Goal: Information Seeking & Learning: Compare options

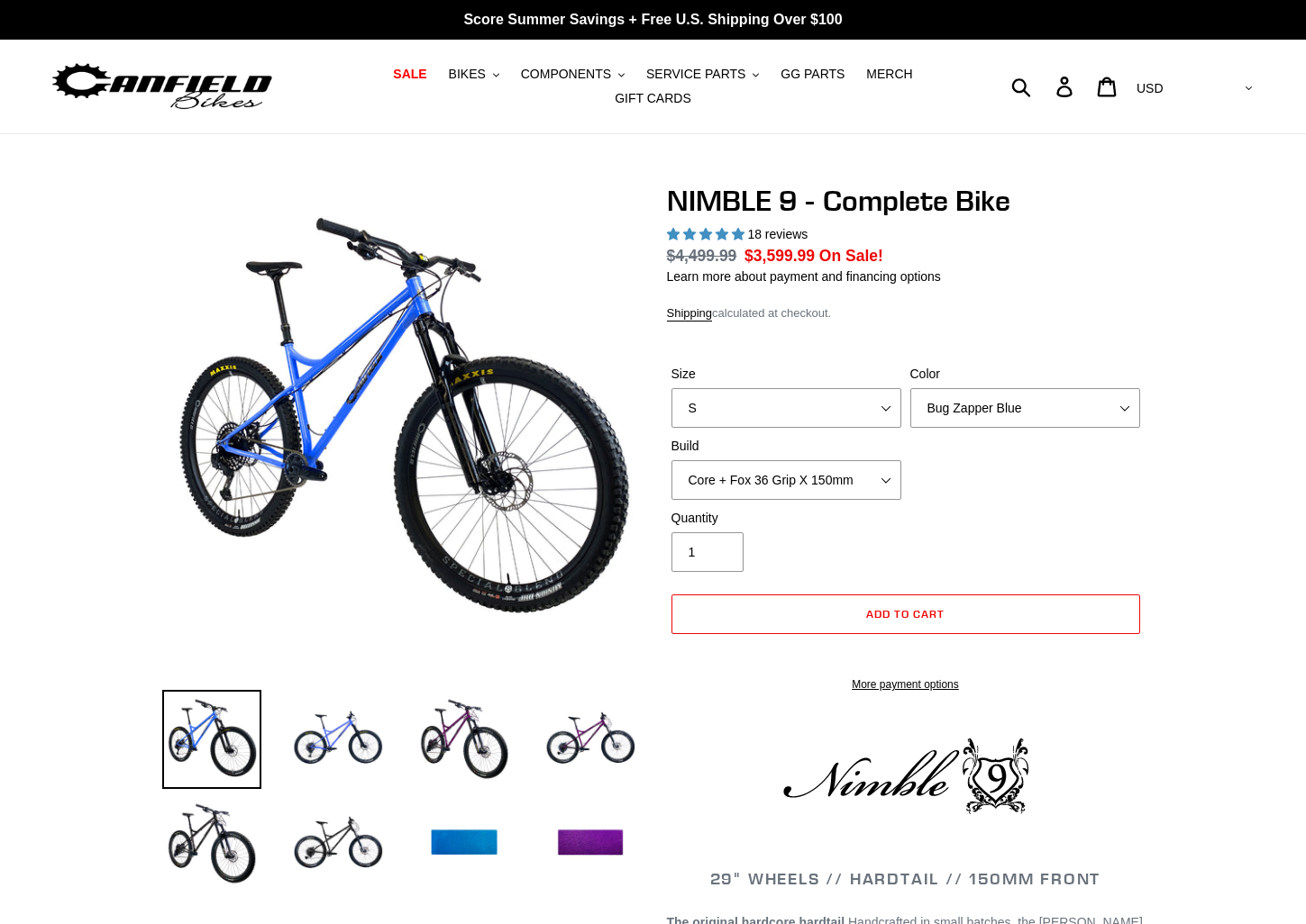
select select "highest-rating"
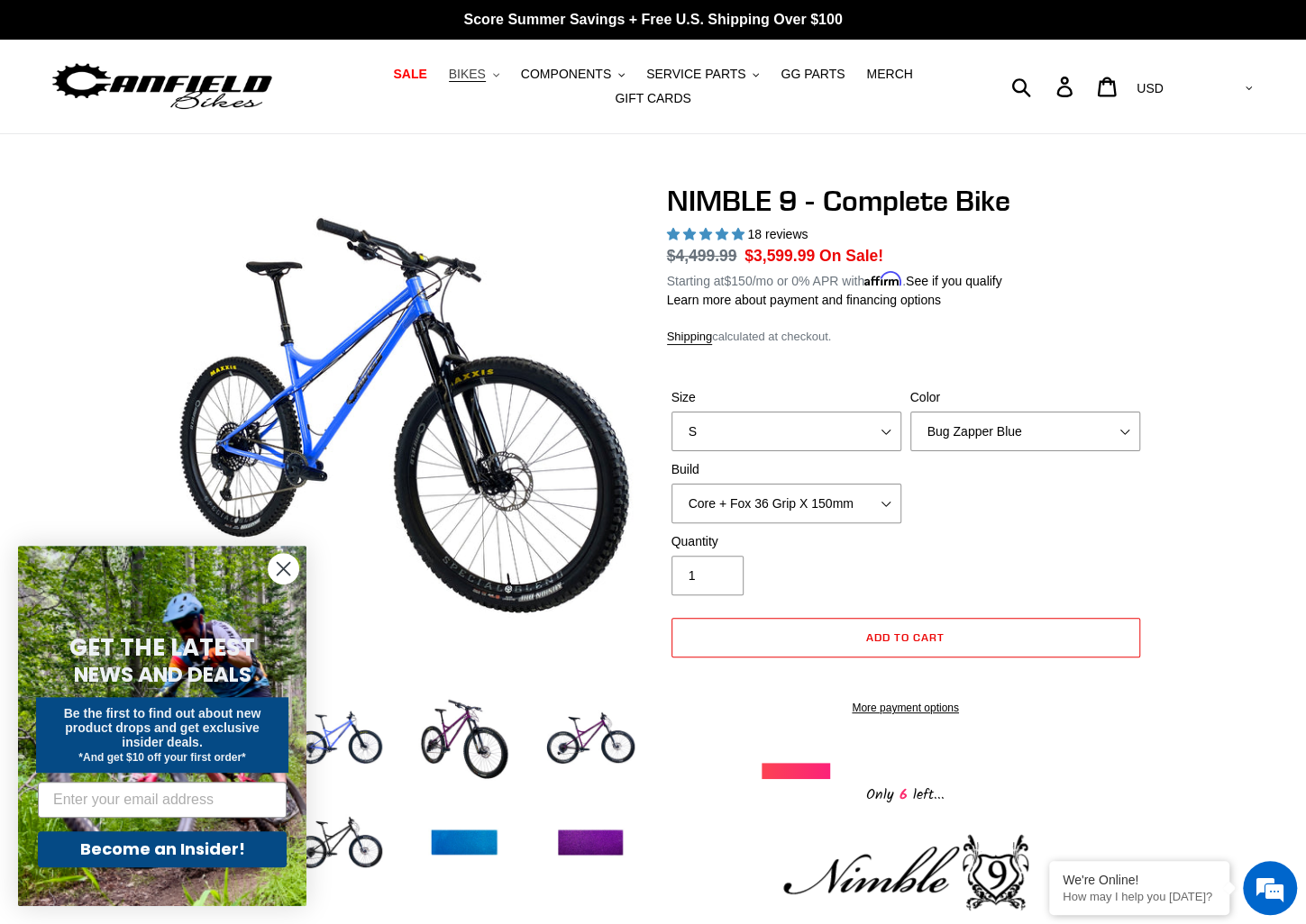
click at [449, 78] on span "BIKES" at bounding box center [467, 75] width 37 height 15
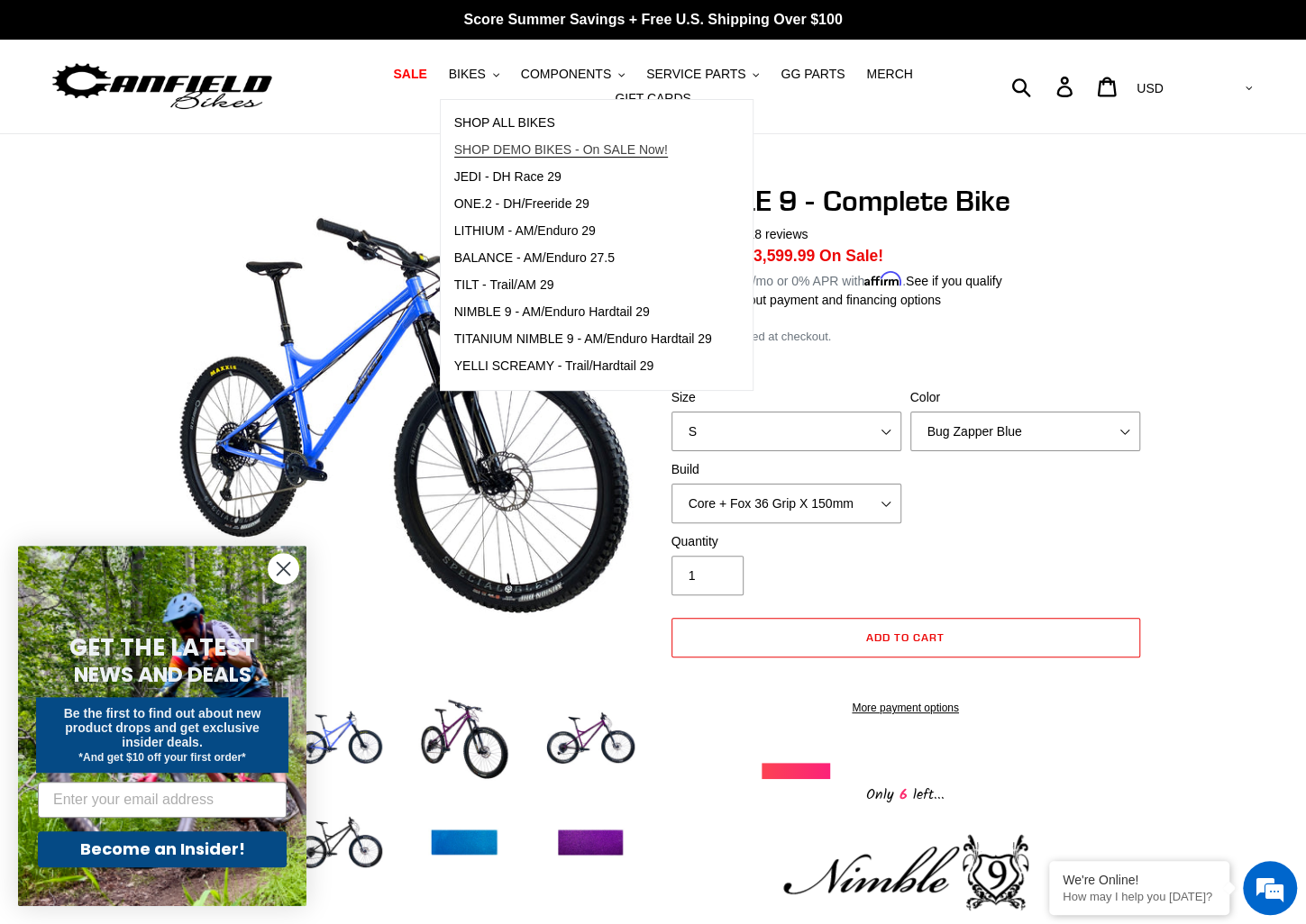
click at [529, 153] on span "SHOP DEMO BIKES - On SALE Now!" at bounding box center [561, 150] width 214 height 15
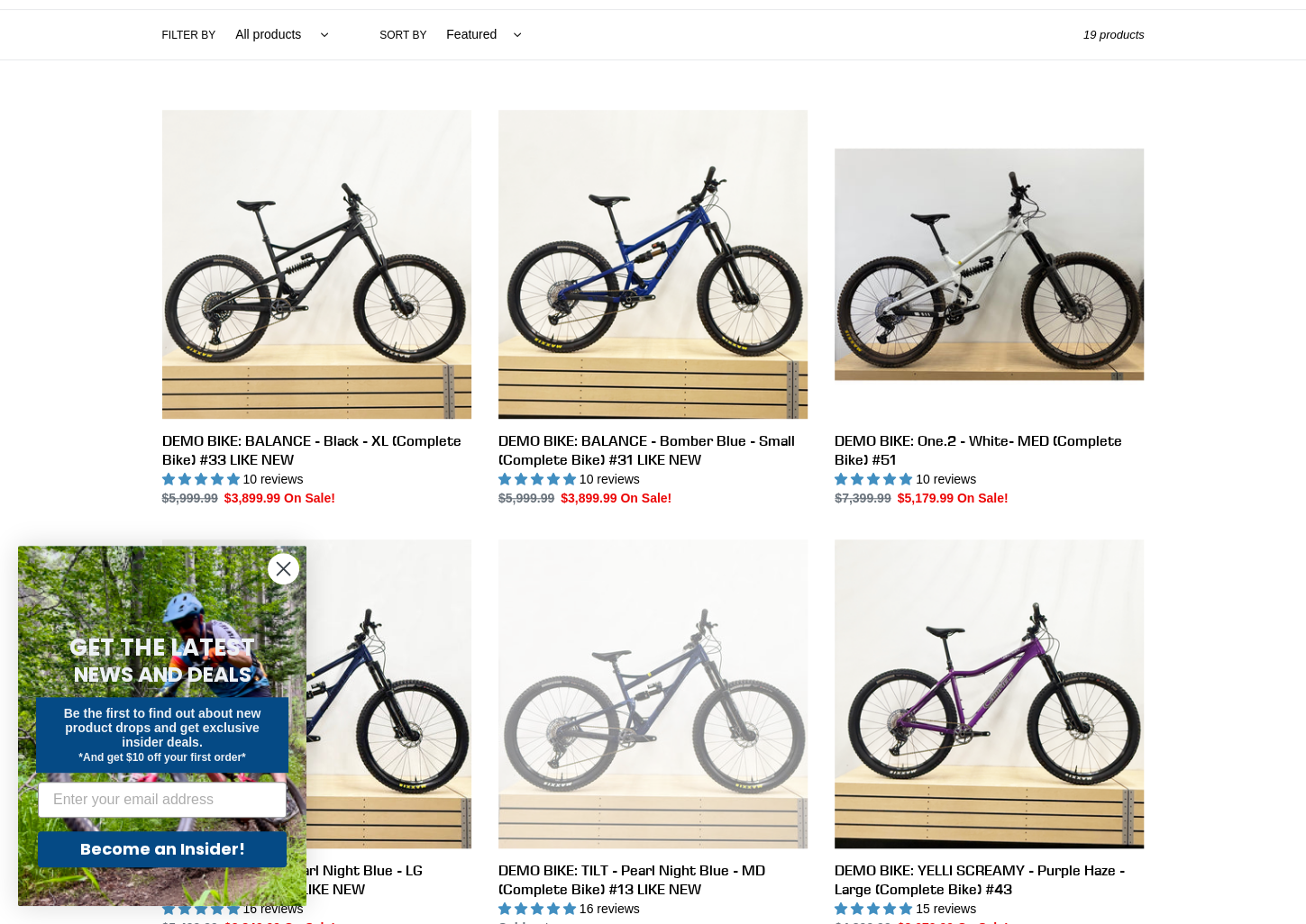
scroll to position [450, 0]
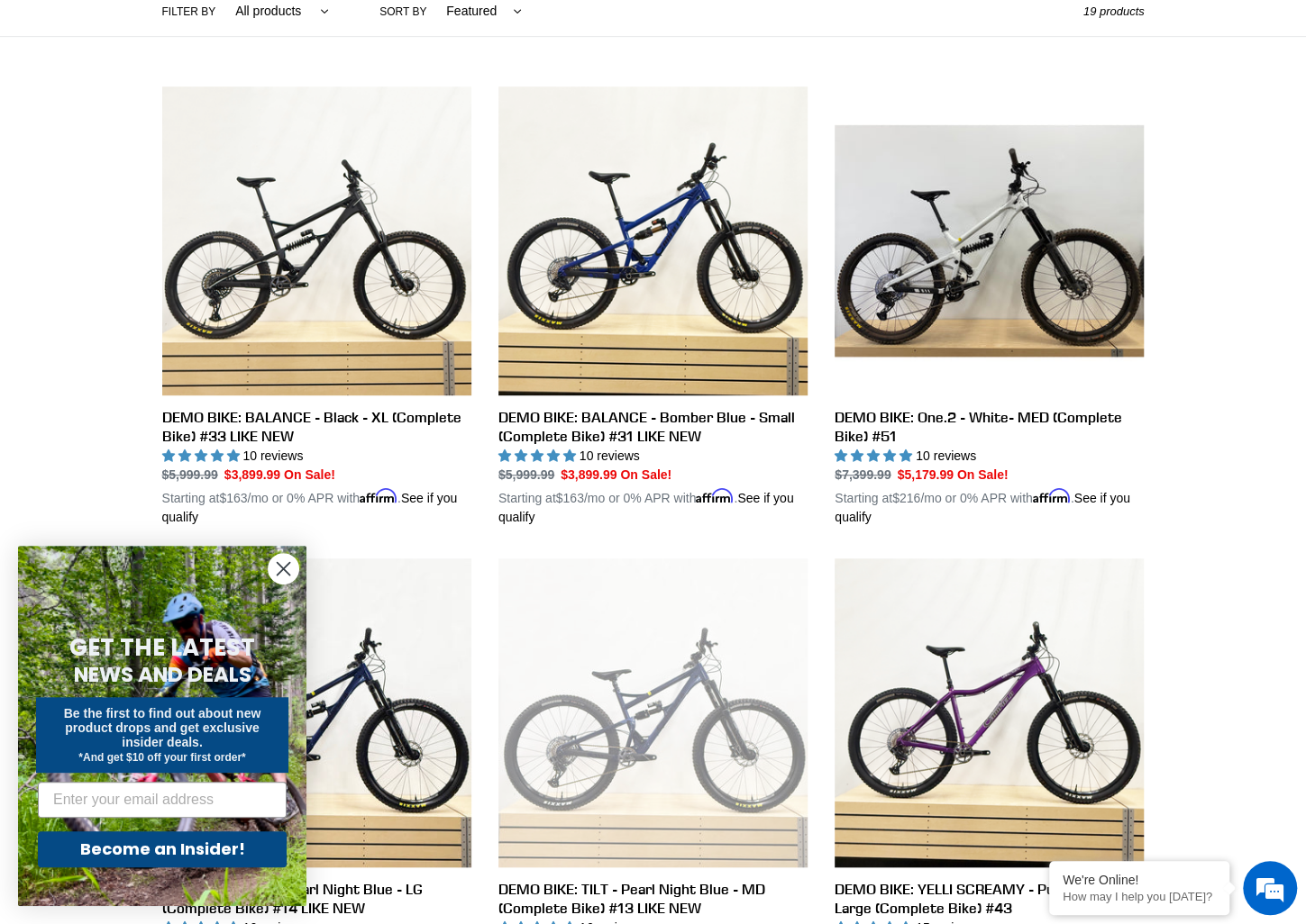
click at [281, 563] on circle "Close dialog" at bounding box center [283, 568] width 30 height 30
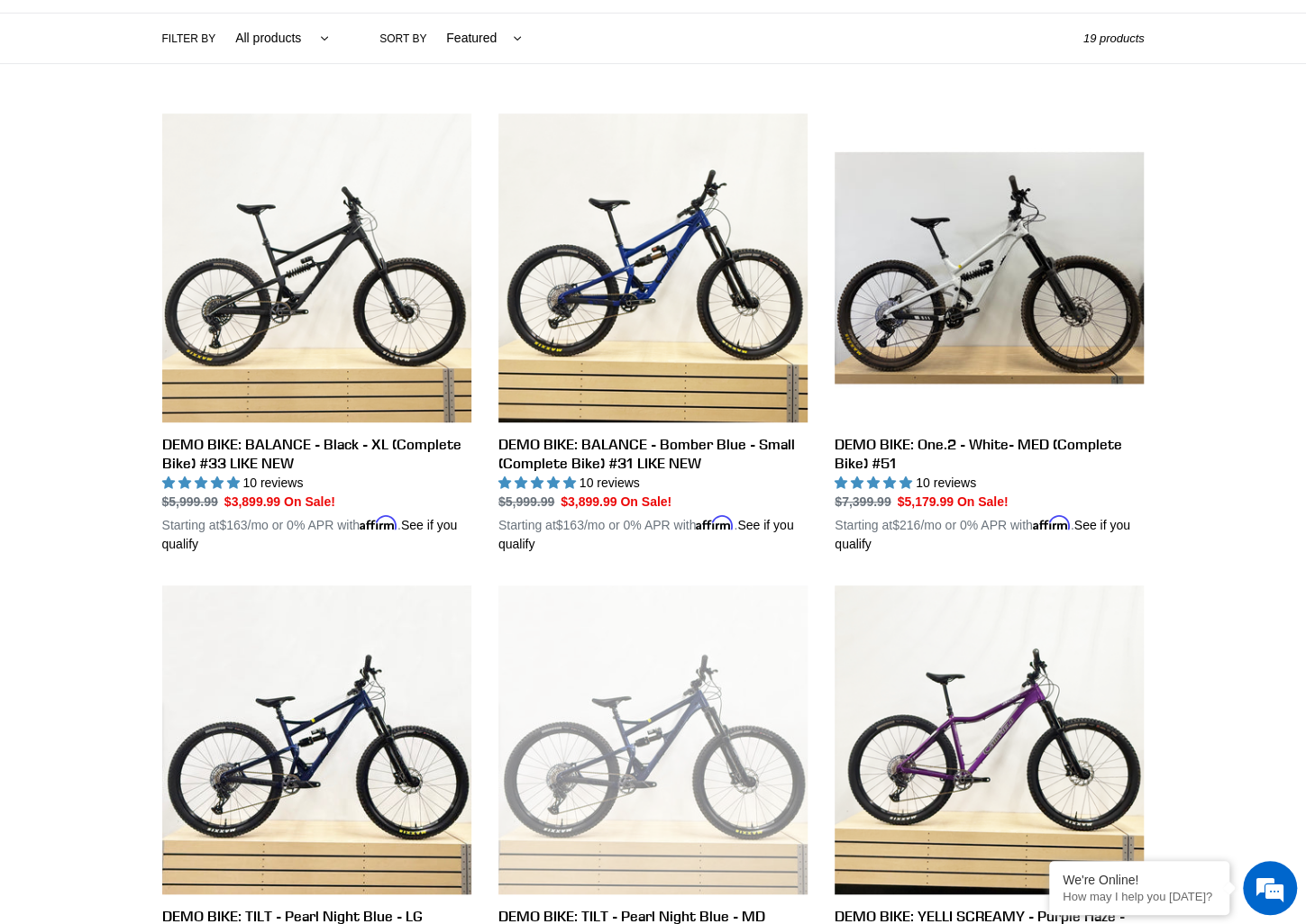
scroll to position [0, 0]
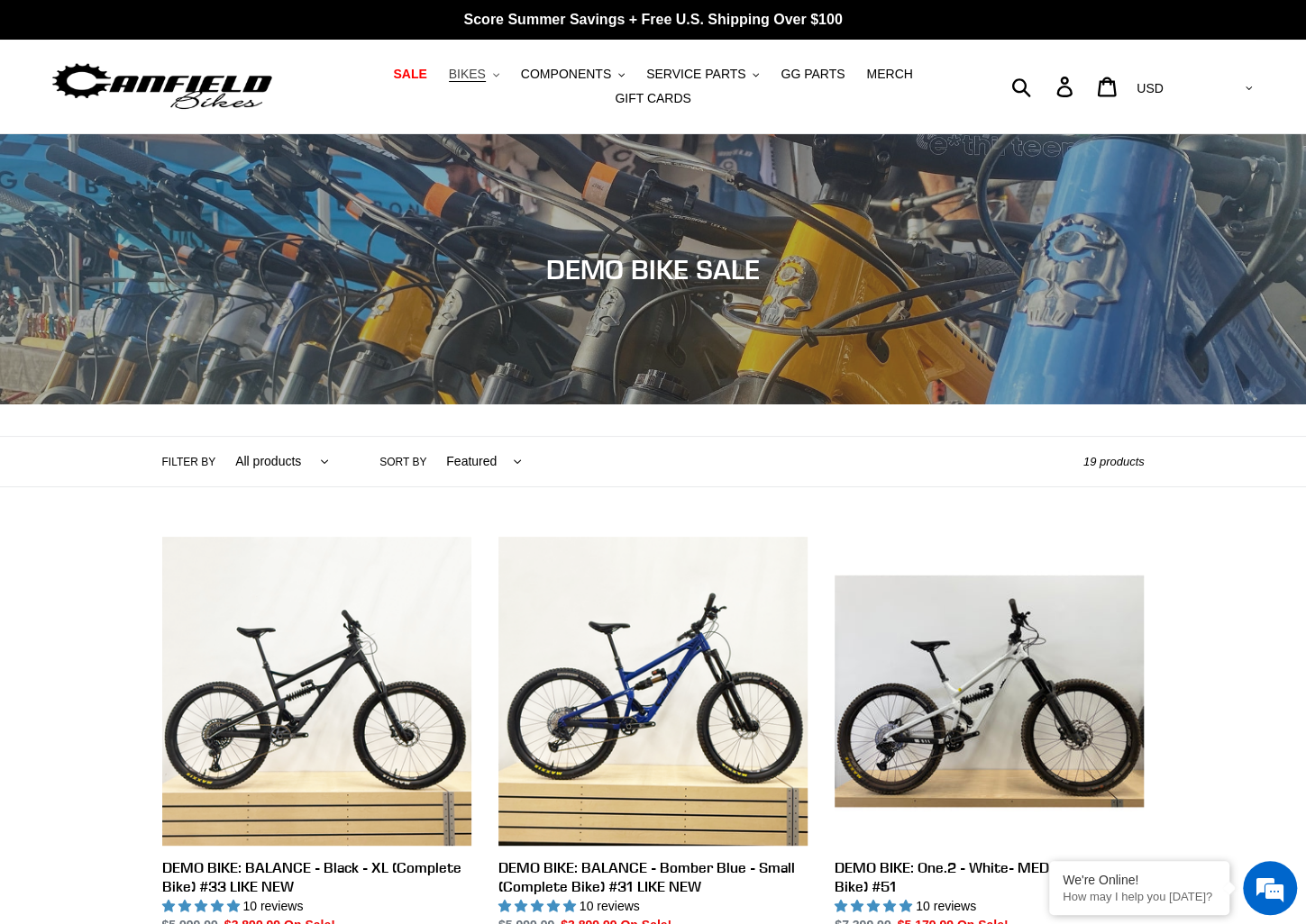
click at [459, 79] on button "BIKES .cls-1{fill:#231f20}" at bounding box center [474, 74] width 68 height 24
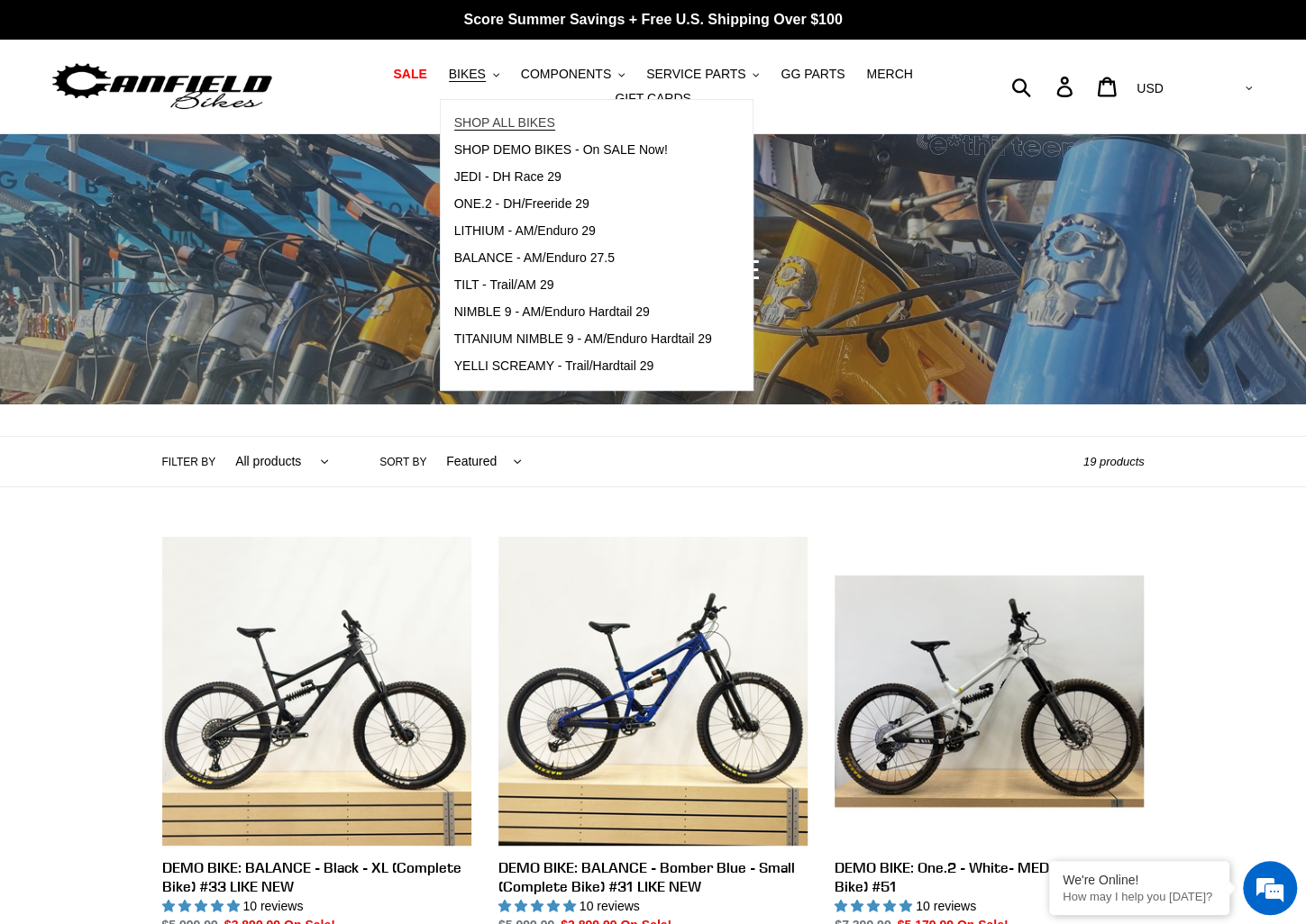
click at [486, 125] on span "SHOP ALL BIKES" at bounding box center [504, 123] width 101 height 15
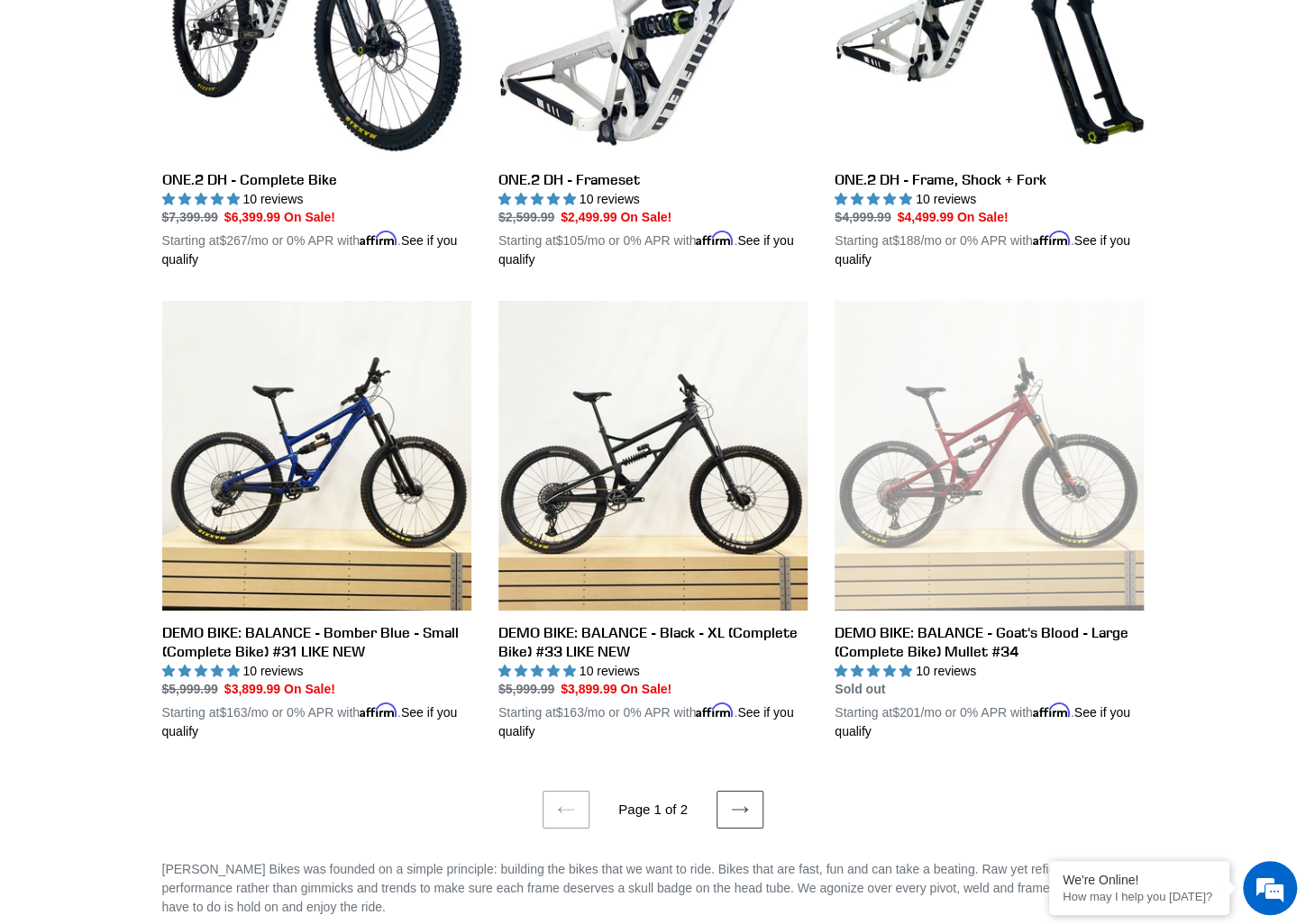
scroll to position [3423, 0]
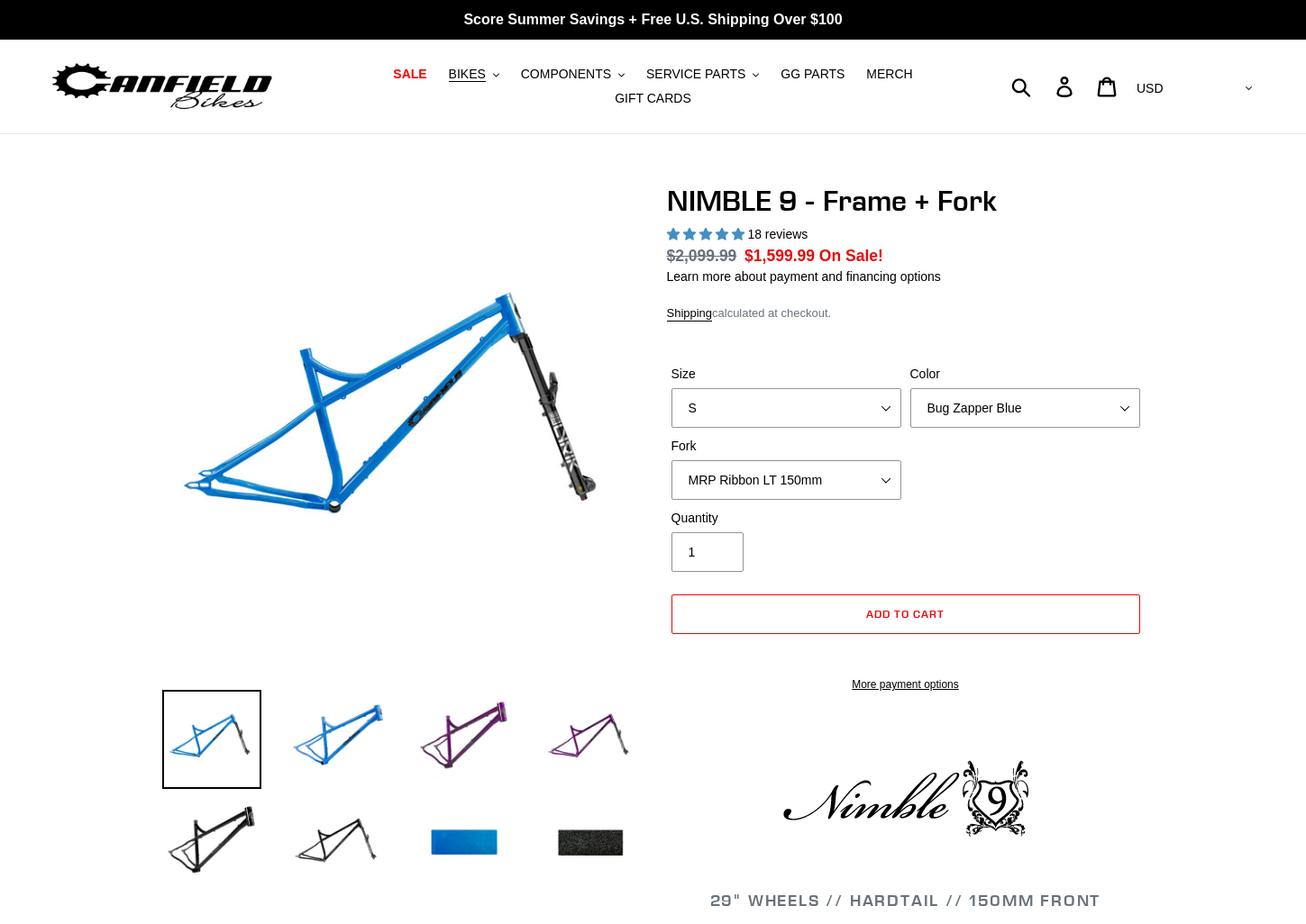
select select "highest-rating"
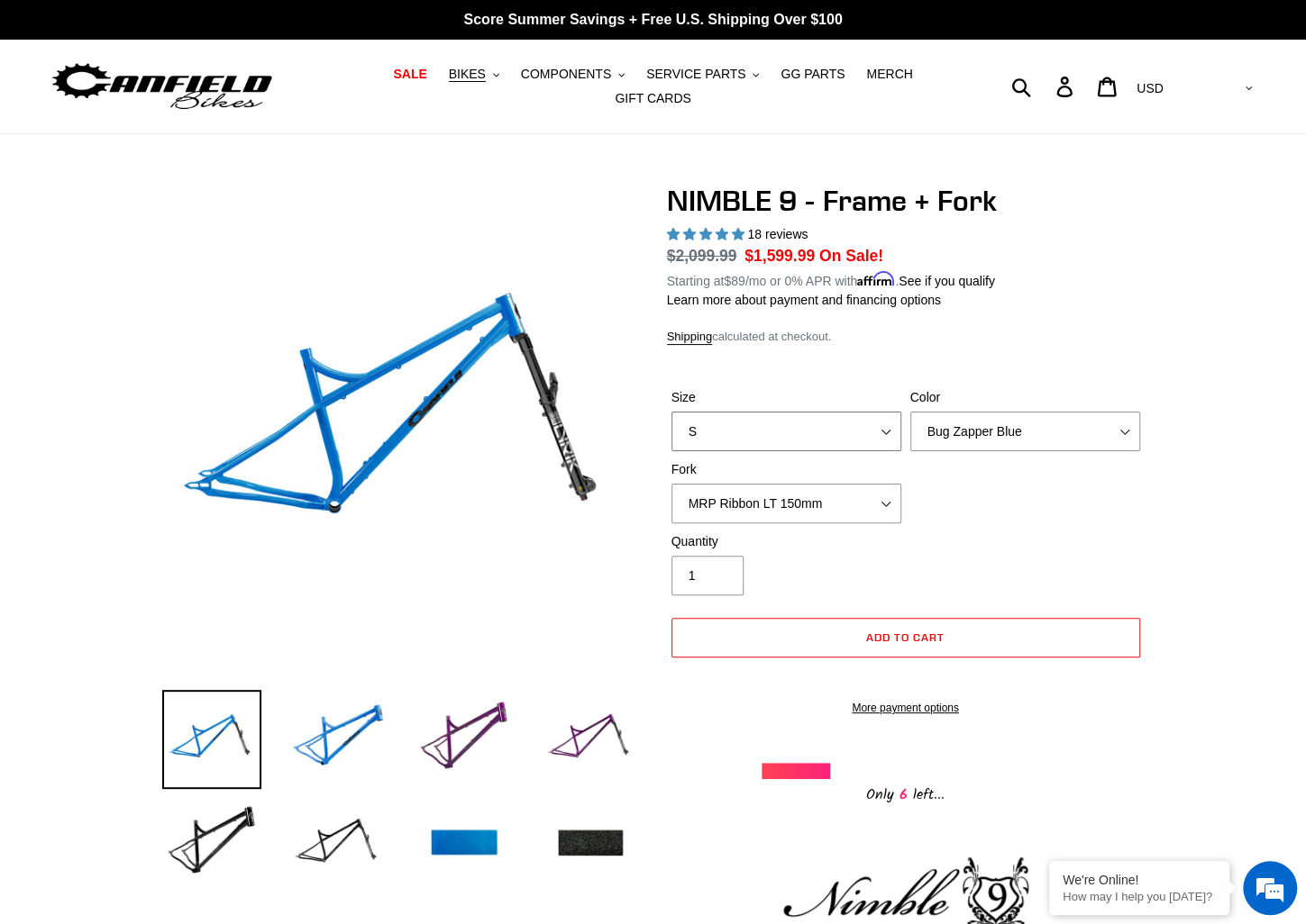
click at [853, 411] on select "S M L XL" at bounding box center [786, 430] width 230 height 39
select select "L"
click at [671, 411] on select "S M L XL" at bounding box center [786, 430] width 230 height 39
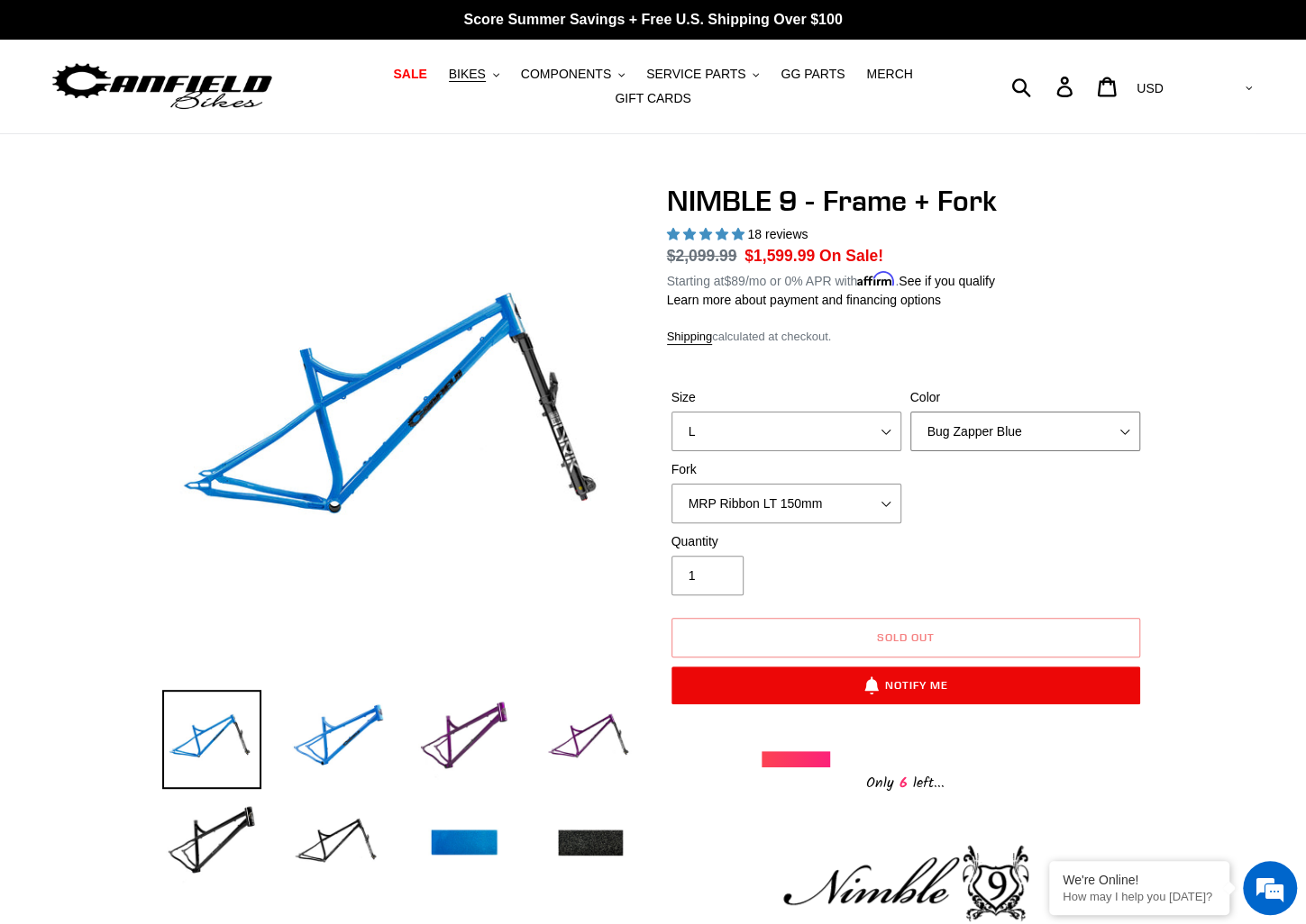
click at [985, 421] on select "Bug Zapper Blue Purple Haze - Sold Out Galaxy Black" at bounding box center [1025, 430] width 230 height 39
select select "Galaxy Black"
click at [910, 411] on select "Bug Zapper Blue Purple Haze - Sold Out Galaxy Black" at bounding box center [1025, 430] width 230 height 39
click at [781, 497] on select "MRP Ribbon LT 150mm Fox 36 Factory Grip X 150mm (Special Order) RockShox Lyrik …" at bounding box center [786, 503] width 230 height 39
click at [671, 484] on select "MRP Ribbon LT 150mm Fox 36 Factory Grip X 150mm (Special Order) RockShox Lyrik …" at bounding box center [786, 503] width 230 height 39
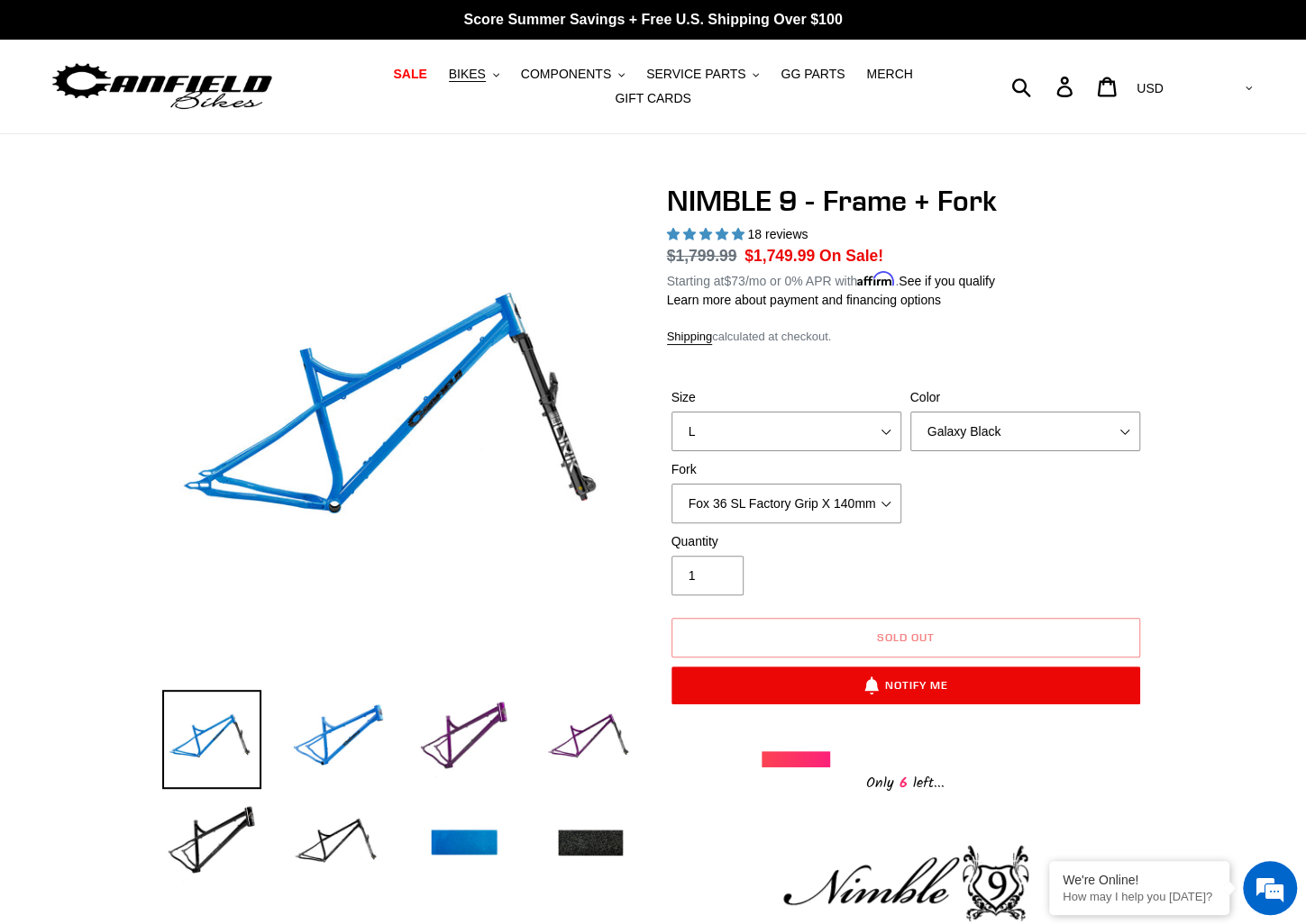
click at [982, 539] on div "Quantity 1" at bounding box center [905, 567] width 478 height 72
click at [840, 491] on select "MRP Ribbon LT 150mm Fox 36 Factory Grip X 150mm (Special Order) RockShox Lyrik …" at bounding box center [786, 503] width 230 height 39
click at [671, 484] on select "MRP Ribbon LT 150mm Fox 36 Factory Grip X 150mm (Special Order) RockShox Lyrik …" at bounding box center [786, 503] width 230 height 39
click at [840, 494] on select "MRP Ribbon LT 150mm Fox 36 Factory Grip X 150mm (Special Order) RockShox Lyrik …" at bounding box center [786, 503] width 230 height 39
select select "Fox 36 SL Factory Grip X 140mm"
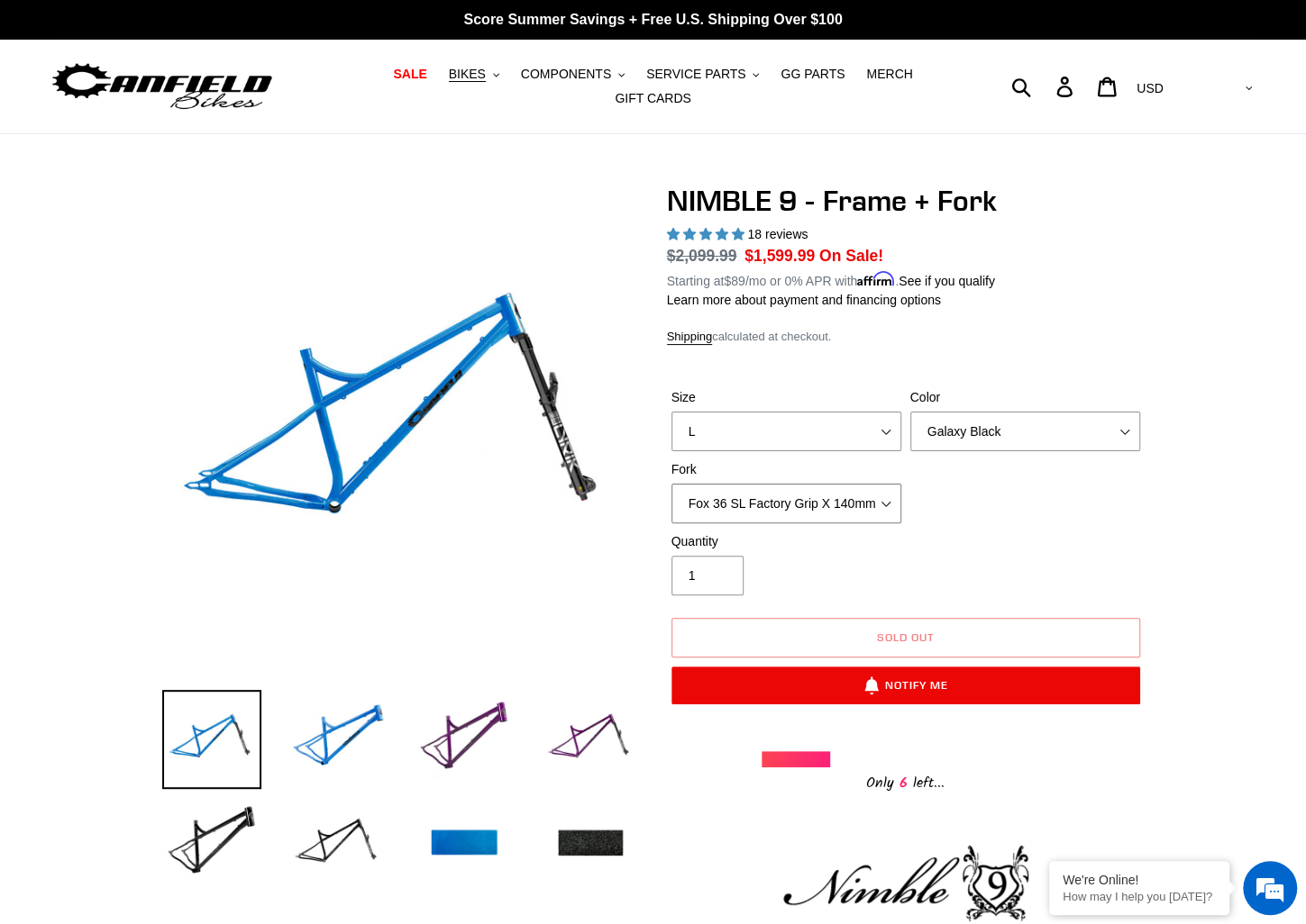
click at [671, 484] on select "MRP Ribbon LT 150mm Fox 36 Factory Grip X 150mm (Special Order) RockShox Lyrik …" at bounding box center [786, 503] width 230 height 39
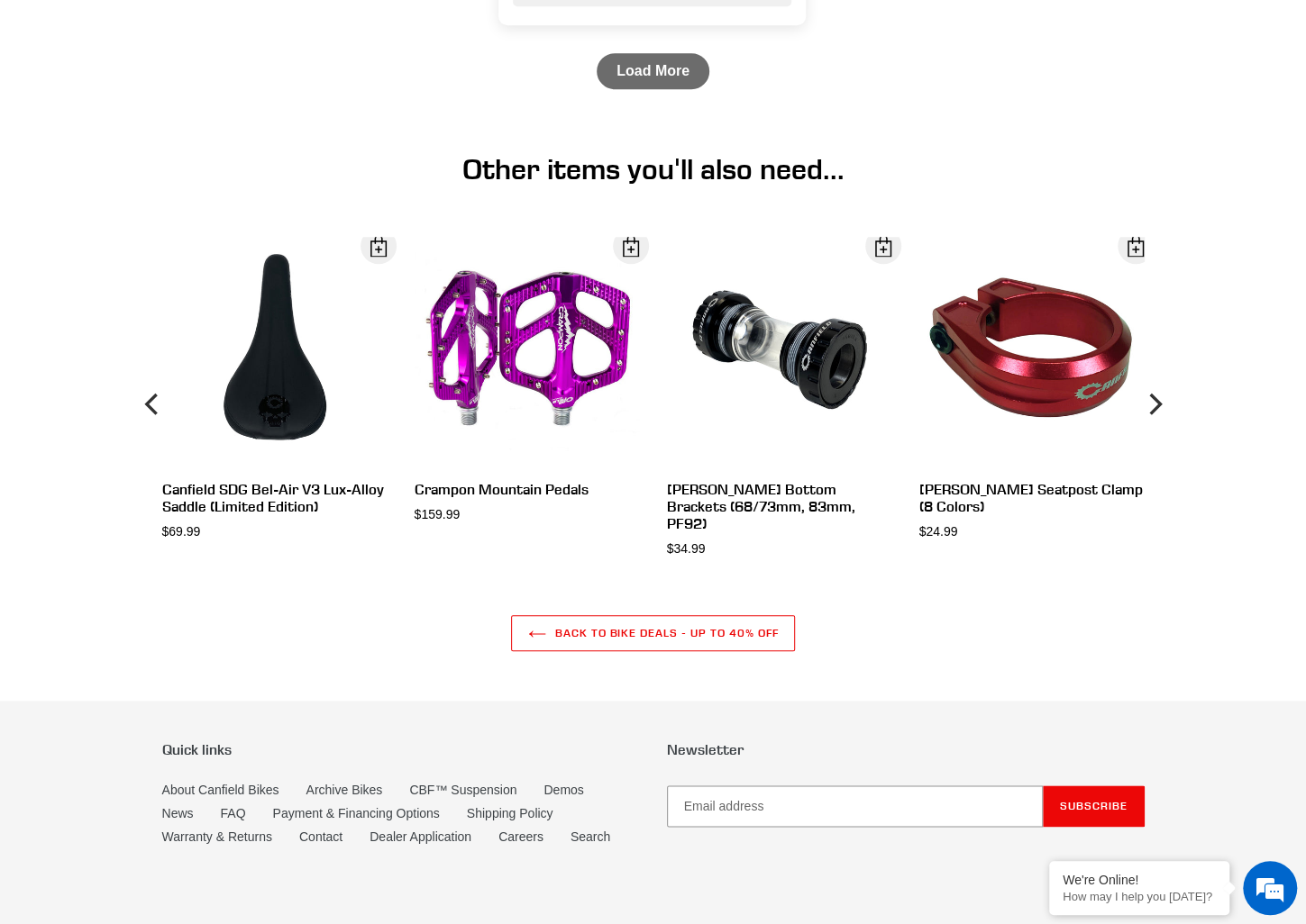
scroll to position [4684, 0]
